Goal: Information Seeking & Learning: Learn about a topic

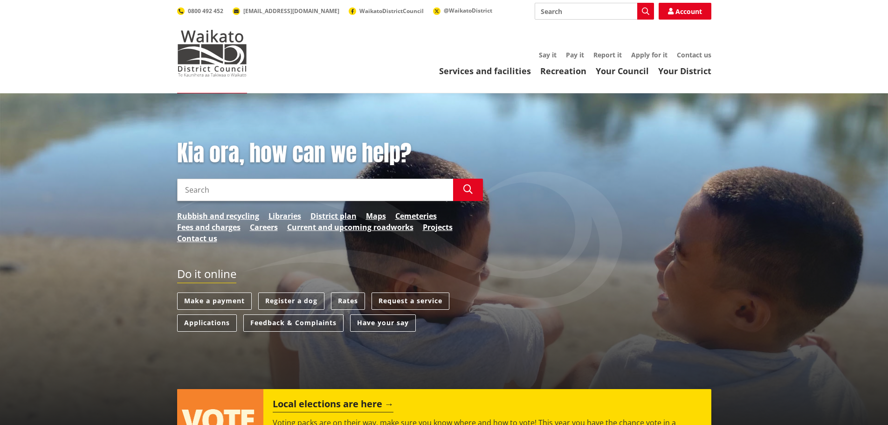
click at [566, 13] on input "Search" at bounding box center [594, 11] width 119 height 17
type input "policy"
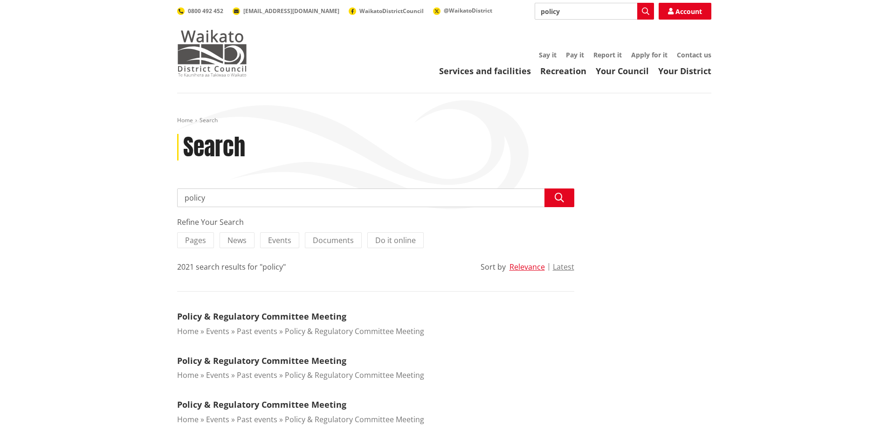
click at [221, 46] on img at bounding box center [212, 53] width 70 height 47
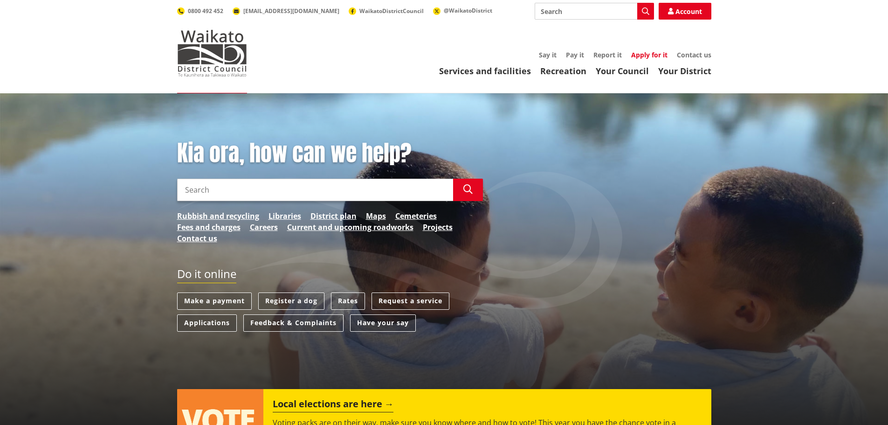
click at [653, 53] on link "Apply for it" at bounding box center [649, 54] width 36 height 9
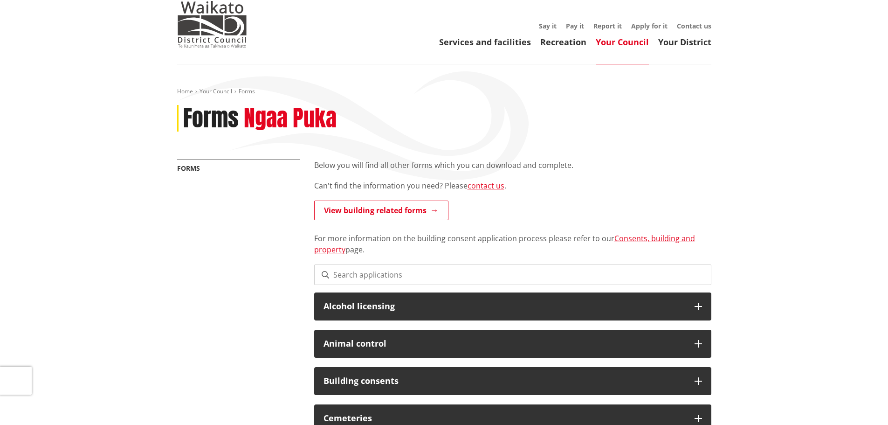
scroll to position [140, 0]
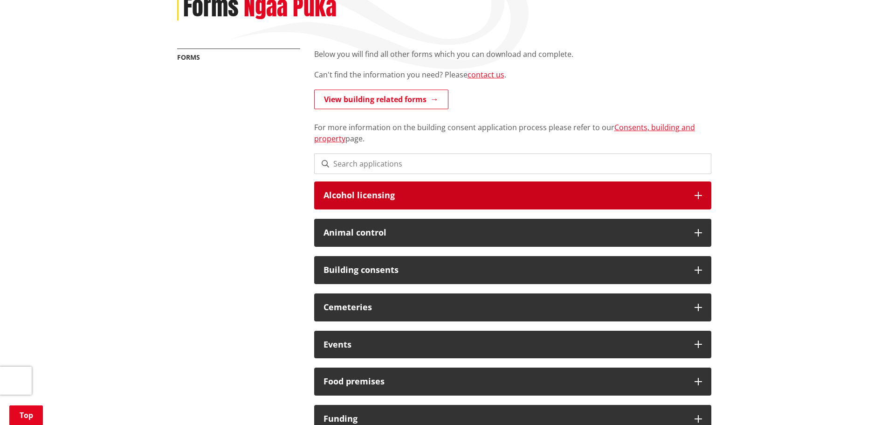
click at [509, 203] on div "Alcohol licensing" at bounding box center [512, 195] width 397 height 28
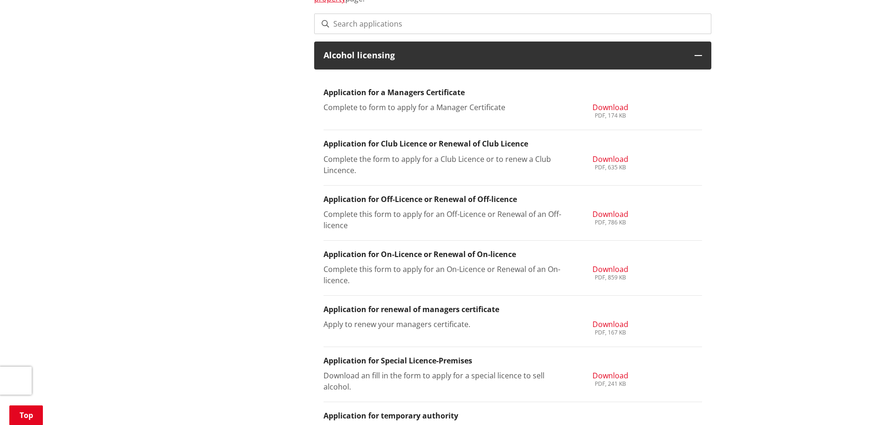
scroll to position [0, 0]
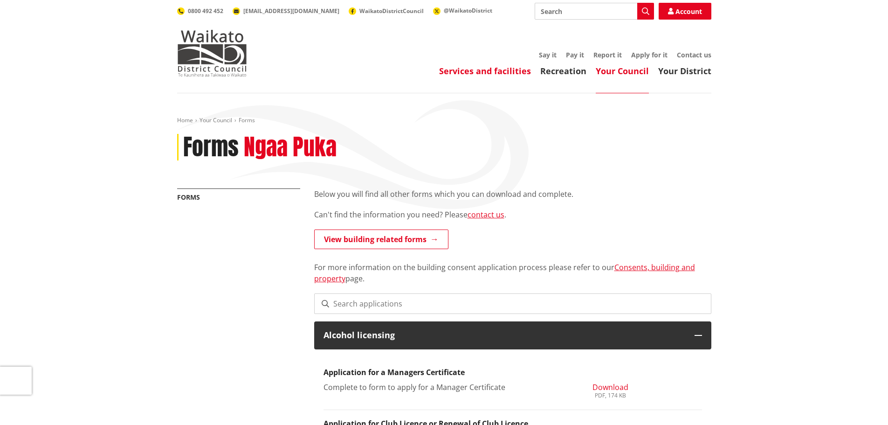
click at [477, 76] on link "Services and facilities" at bounding box center [485, 70] width 92 height 11
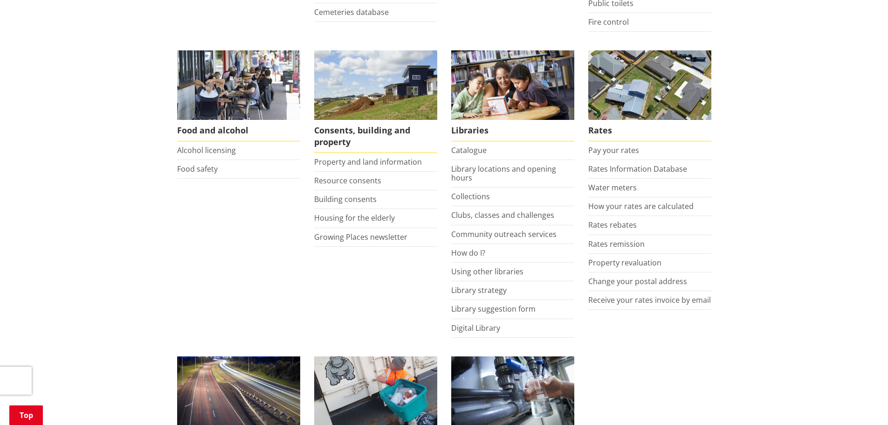
scroll to position [233, 0]
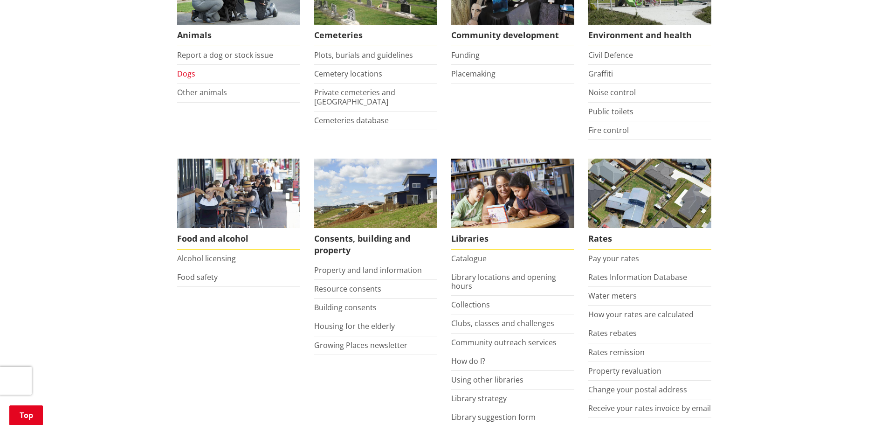
click at [191, 72] on link "Dogs" at bounding box center [186, 74] width 18 height 10
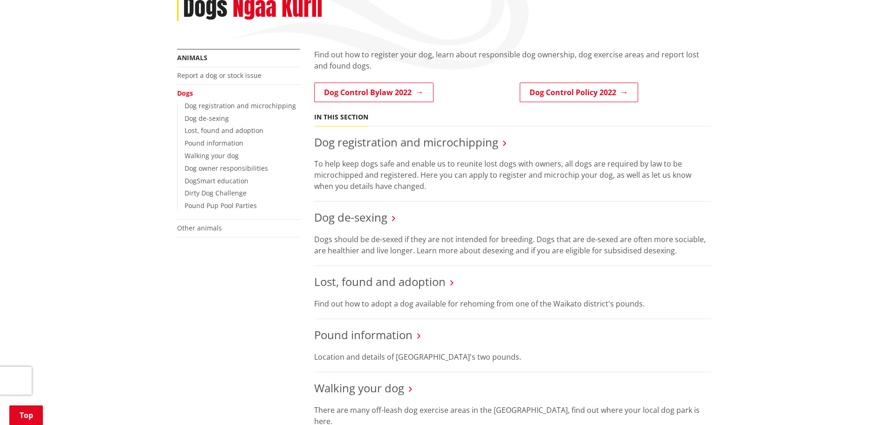
scroll to position [140, 0]
click at [598, 94] on link "Dog Control Policy 2022" at bounding box center [579, 92] width 118 height 20
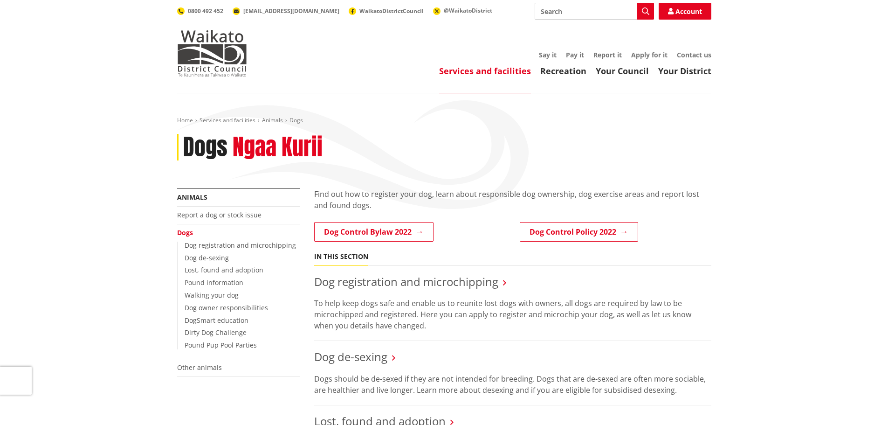
scroll to position [140, 0]
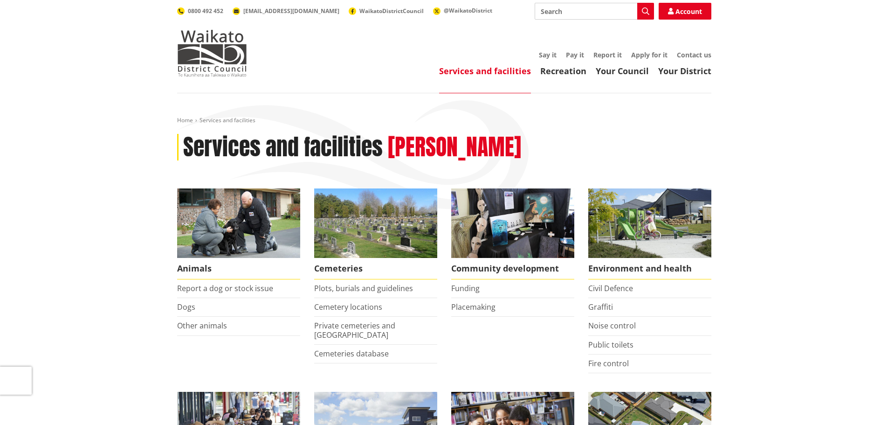
scroll to position [233, 0]
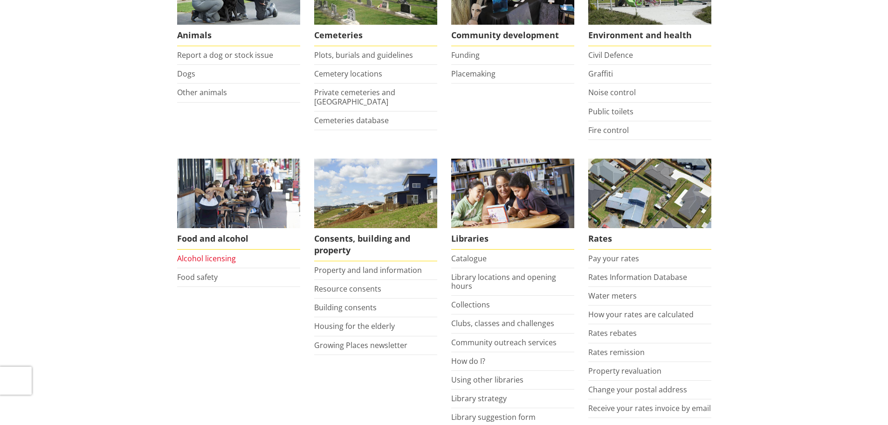
click at [230, 259] on link "Alcohol licensing" at bounding box center [206, 258] width 59 height 10
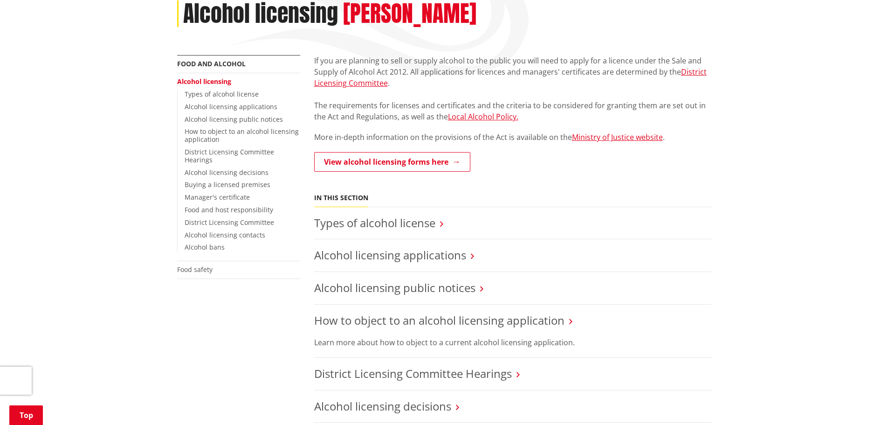
scroll to position [140, 0]
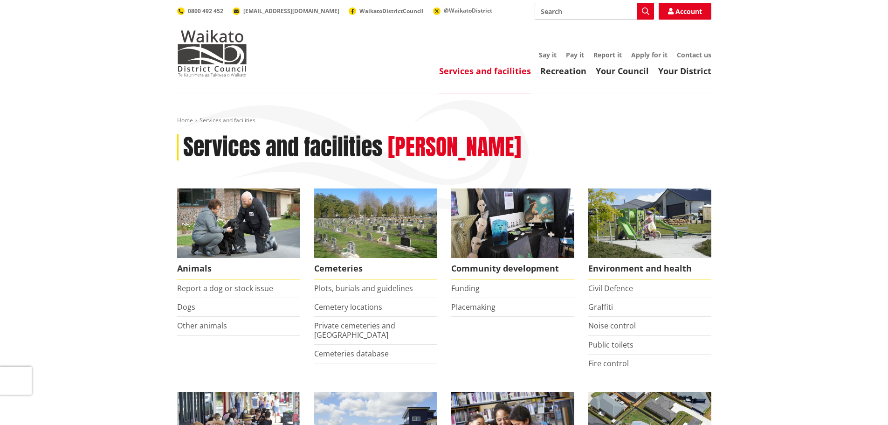
scroll to position [233, 0]
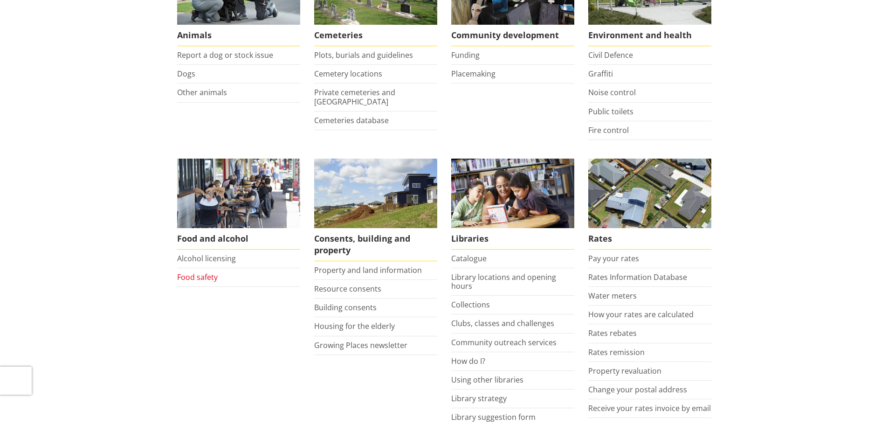
click at [207, 278] on link "Food safety" at bounding box center [197, 277] width 41 height 10
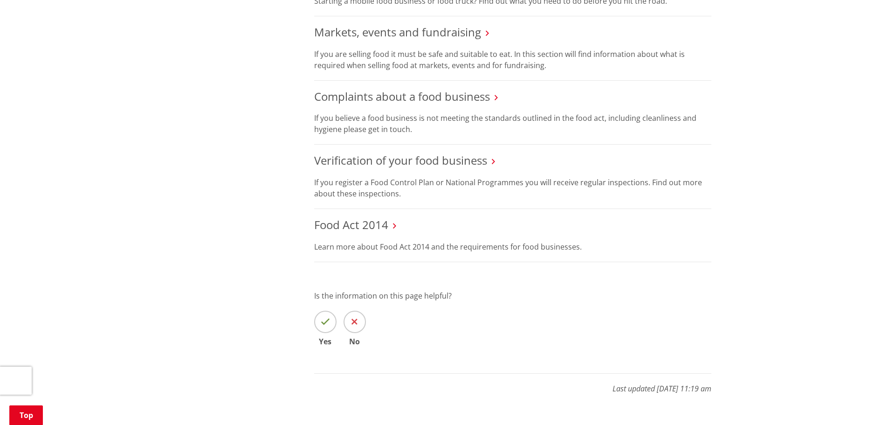
scroll to position [606, 0]
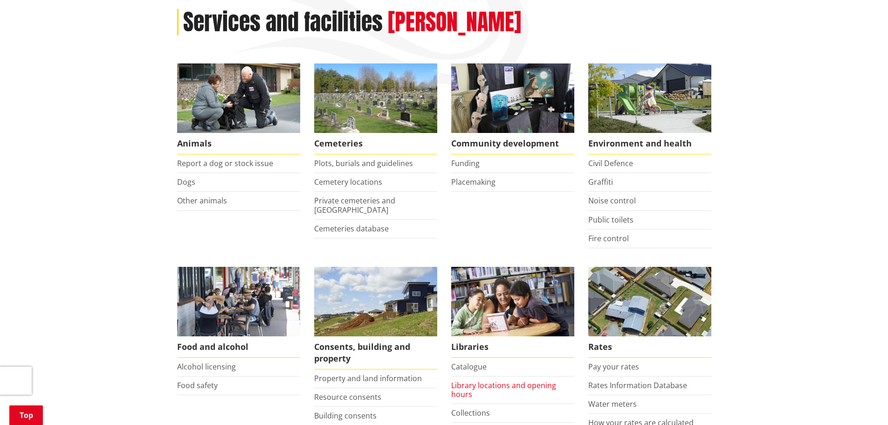
scroll to position [93, 0]
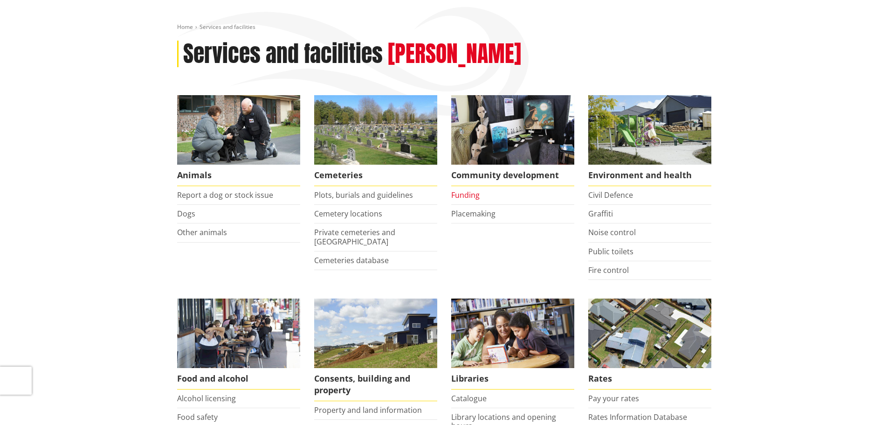
click at [460, 192] on link "Funding" at bounding box center [465, 195] width 28 height 10
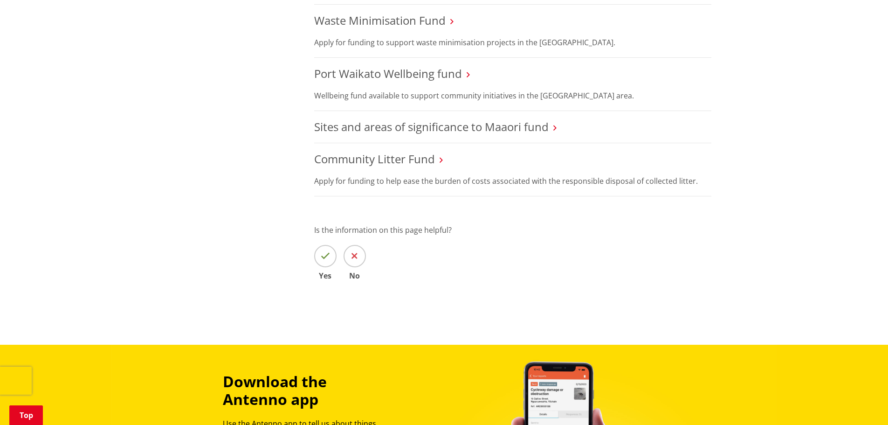
scroll to position [513, 0]
